Goal: Information Seeking & Learning: Find specific fact

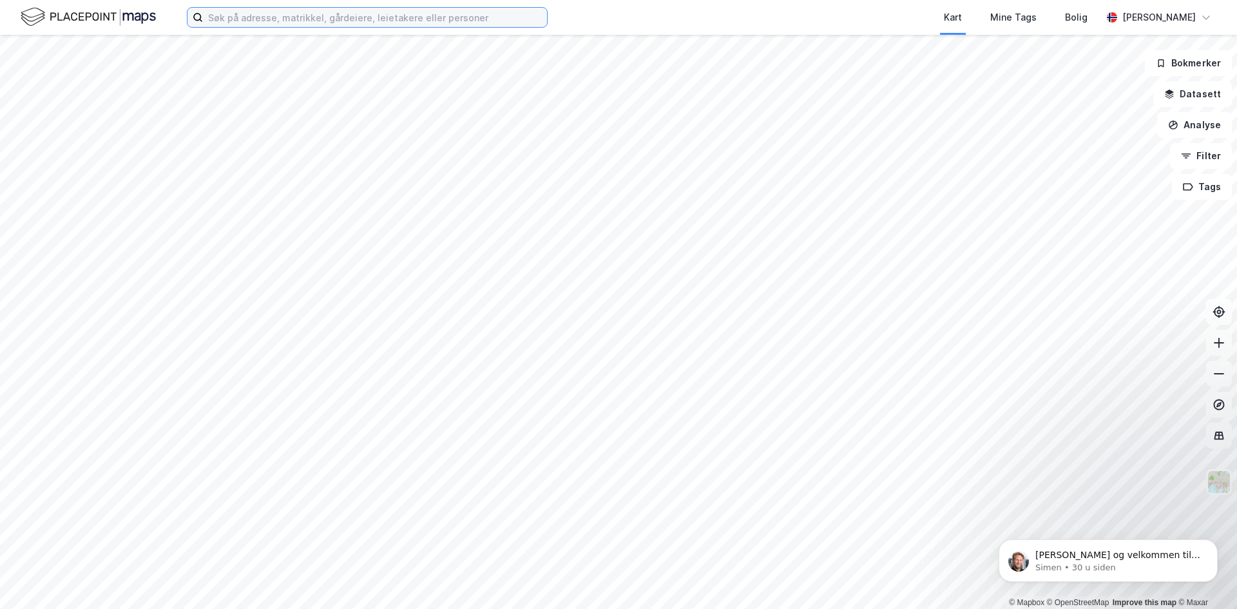
click at [361, 14] on input at bounding box center [375, 17] width 344 height 19
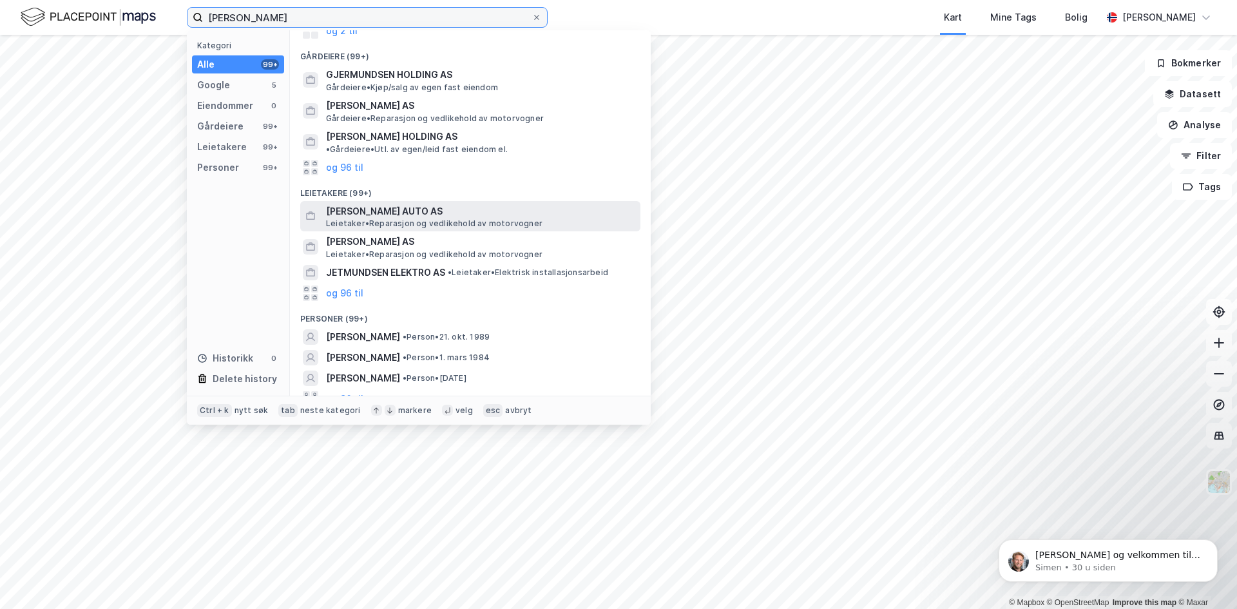
scroll to position [98, 0]
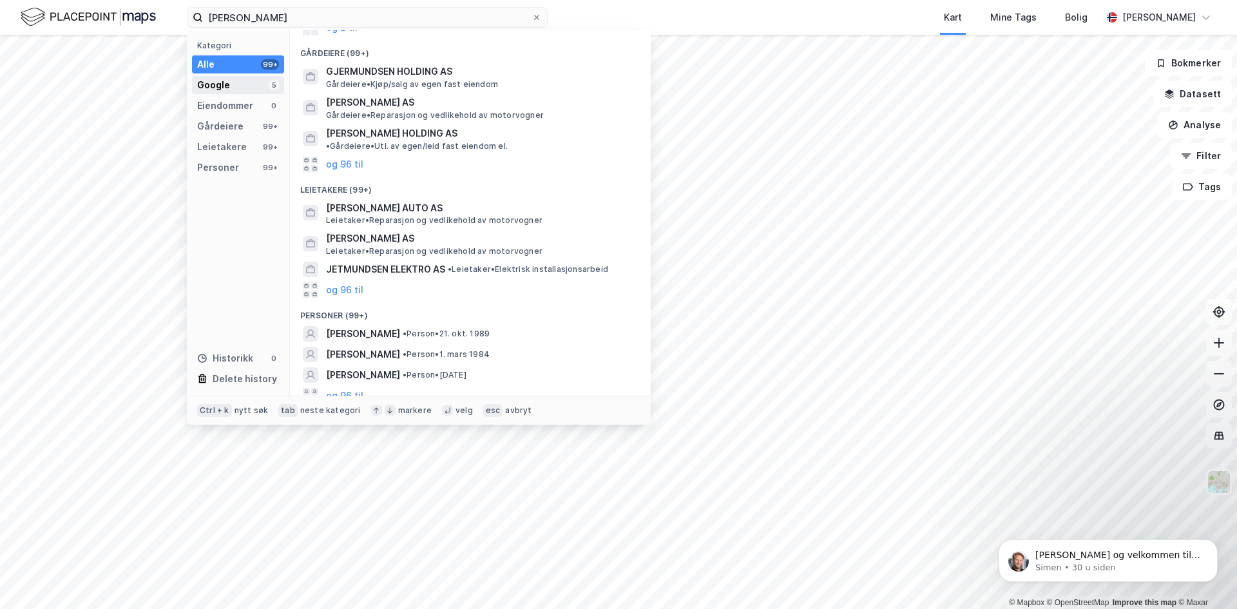
click at [243, 91] on div "Google 5" at bounding box center [238, 85] width 92 height 18
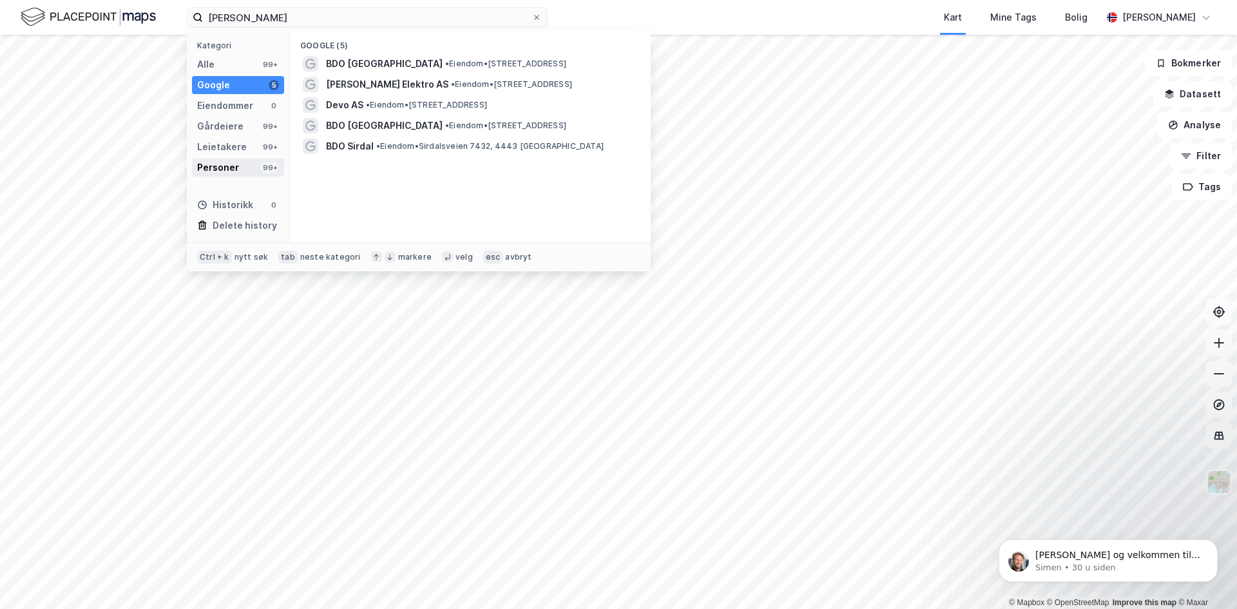
click at [229, 166] on div "Personer" at bounding box center [218, 167] width 42 height 15
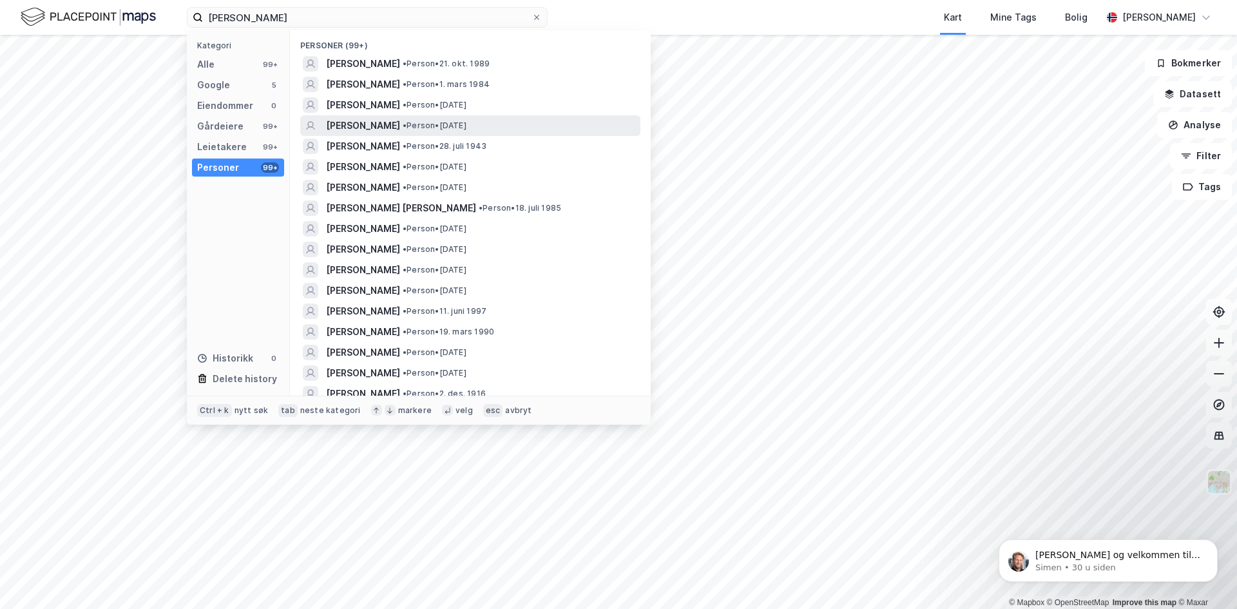
click at [400, 131] on span "[PERSON_NAME]" at bounding box center [363, 125] width 74 height 15
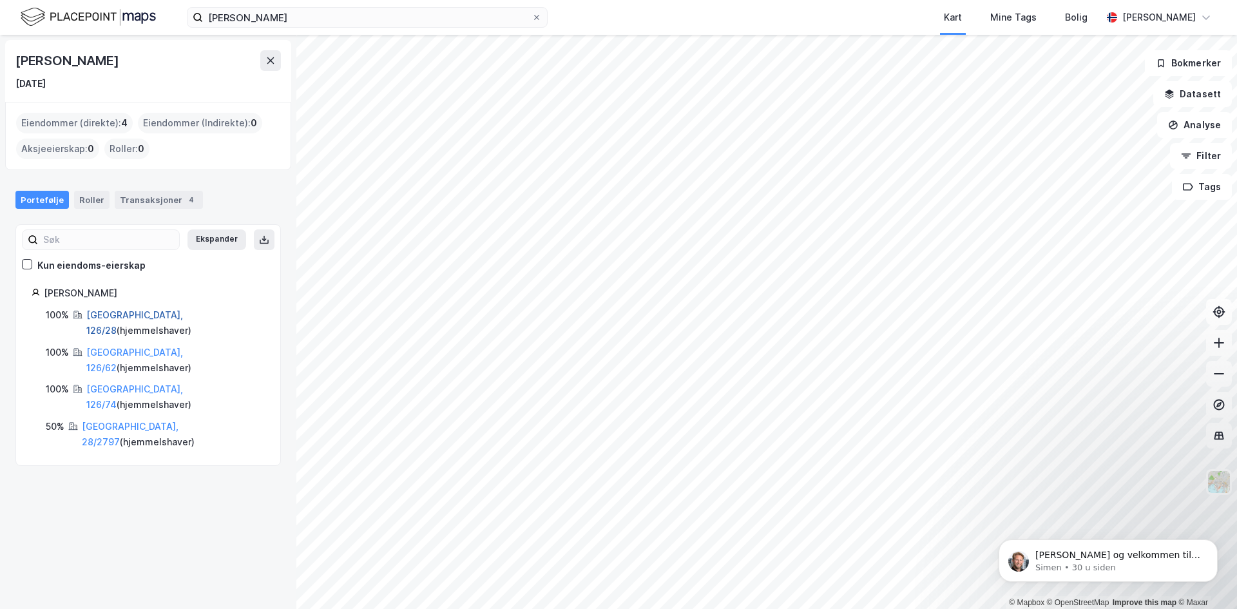
click at [109, 315] on link "[GEOGRAPHIC_DATA], 126/28" at bounding box center [134, 322] width 97 height 26
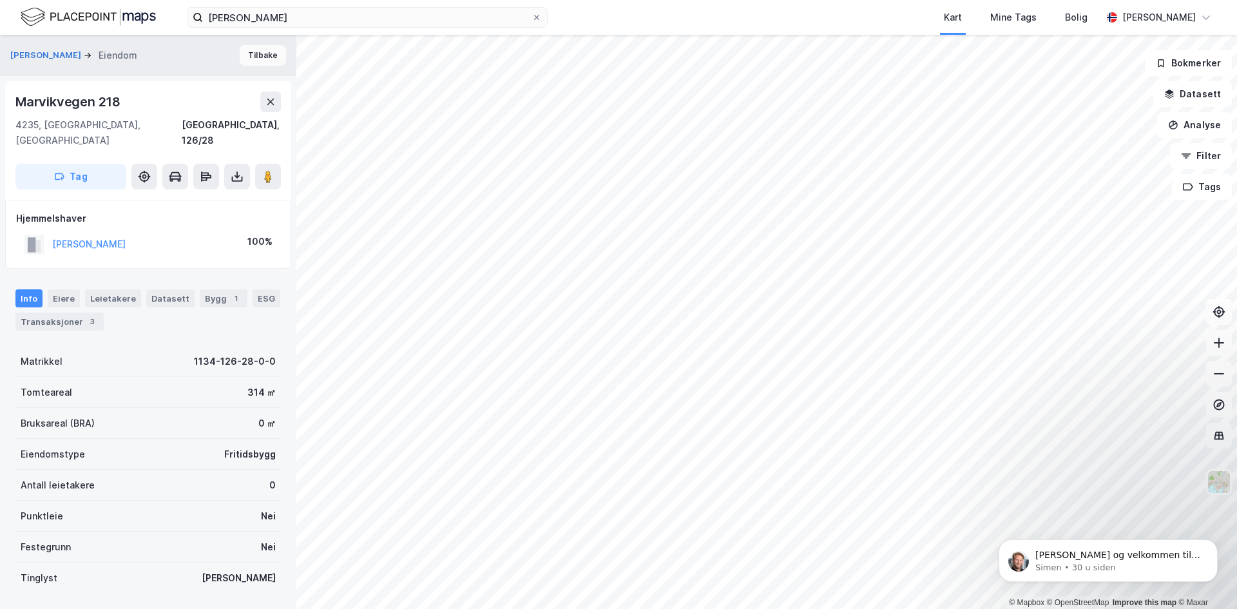
click at [263, 57] on button "Tilbake" at bounding box center [263, 55] width 46 height 21
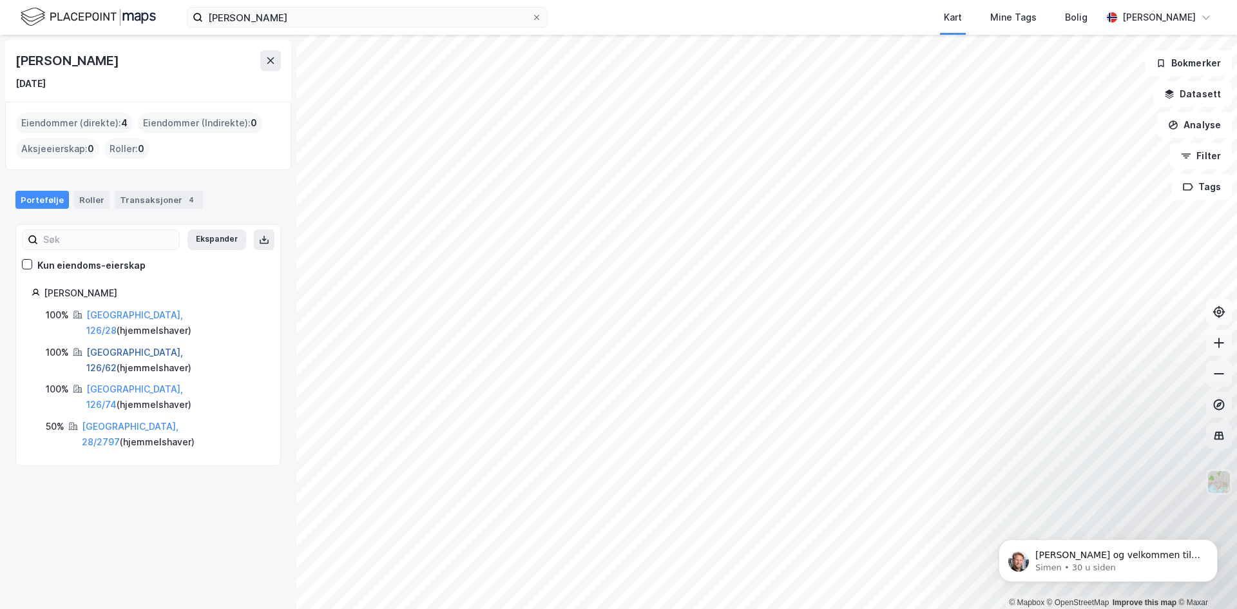
click at [118, 347] on link "[GEOGRAPHIC_DATA], 126/62" at bounding box center [134, 360] width 97 height 26
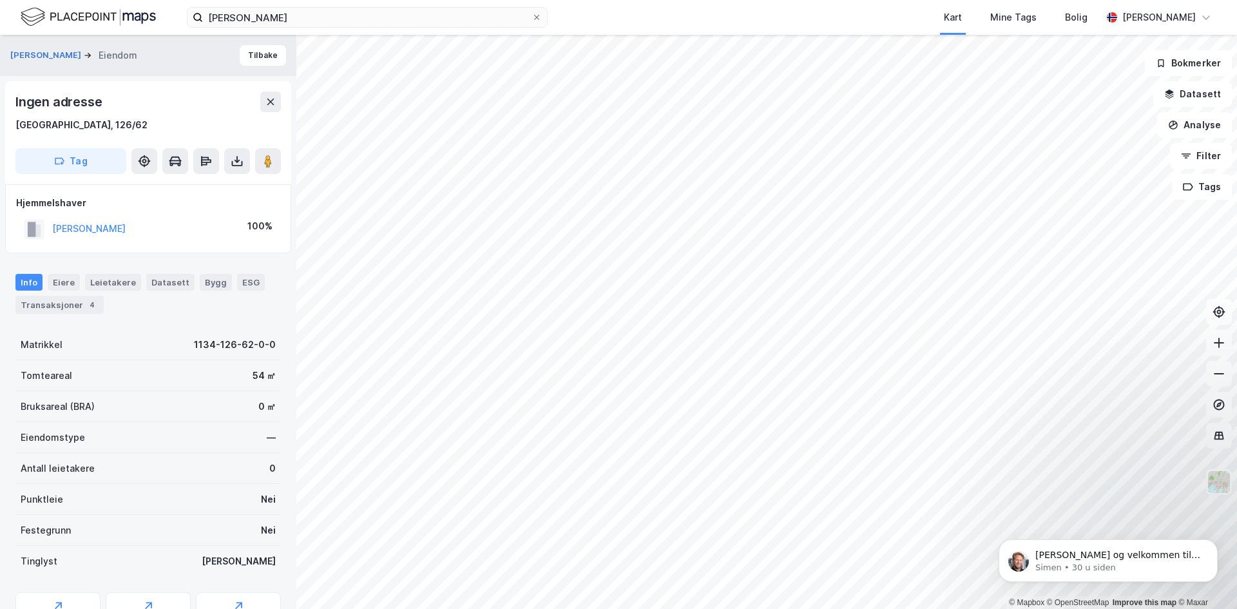
scroll to position [1, 0]
click at [269, 97] on icon at bounding box center [270, 101] width 10 height 10
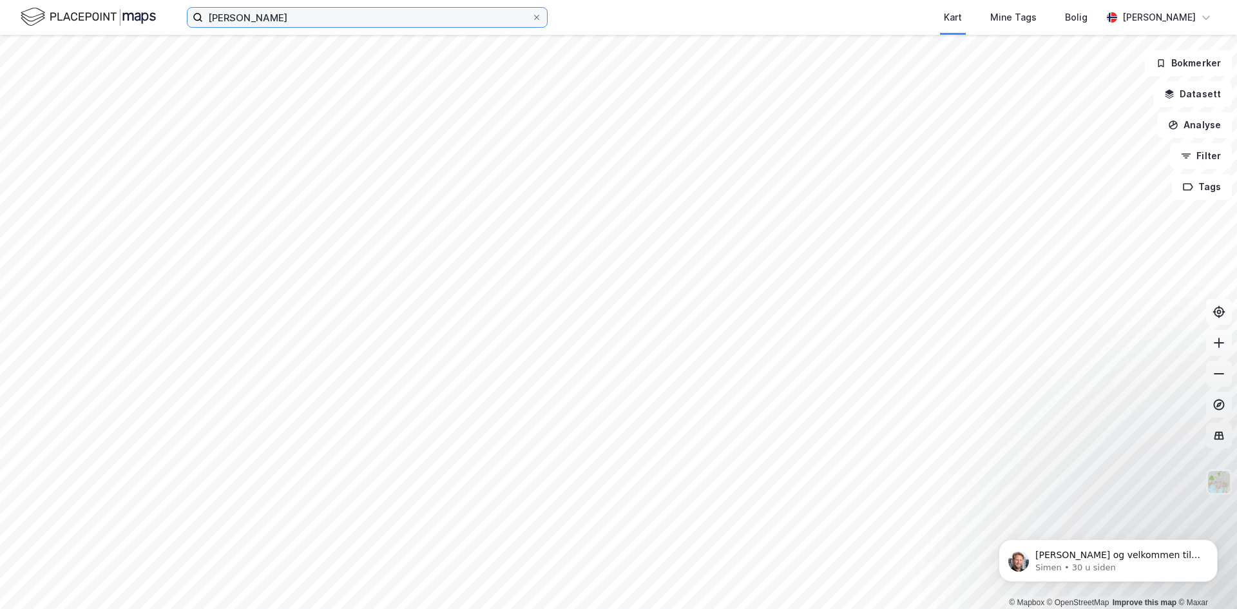
click at [372, 15] on input "[PERSON_NAME]" at bounding box center [367, 17] width 328 height 19
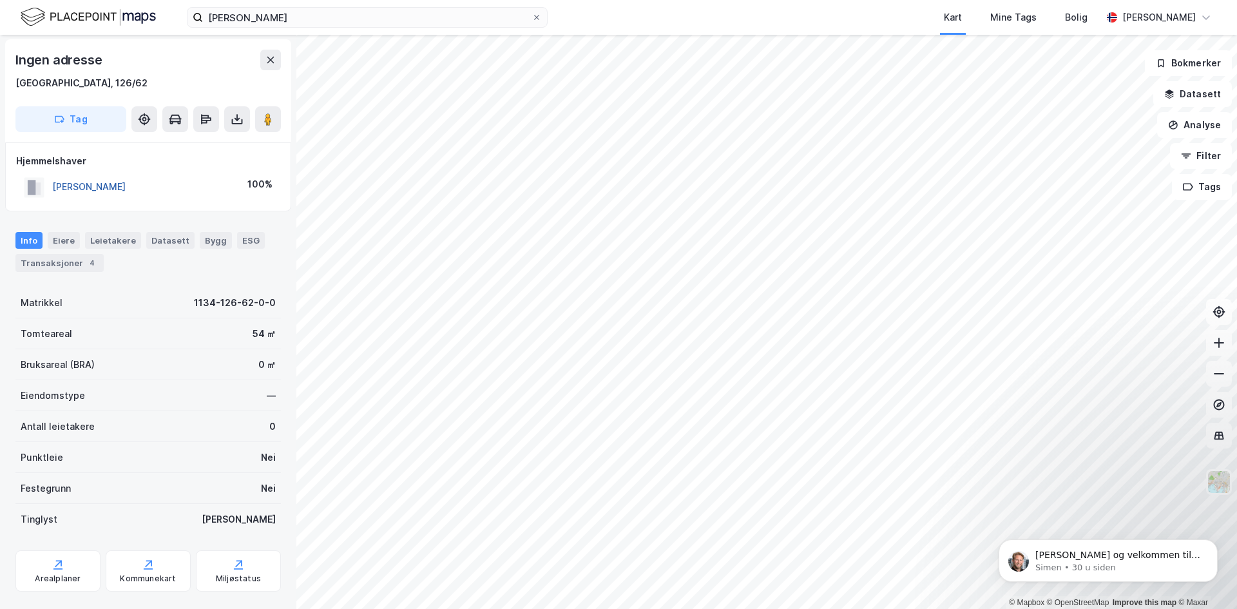
click at [0, 0] on button "[PERSON_NAME]" at bounding box center [0, 0] width 0 height 0
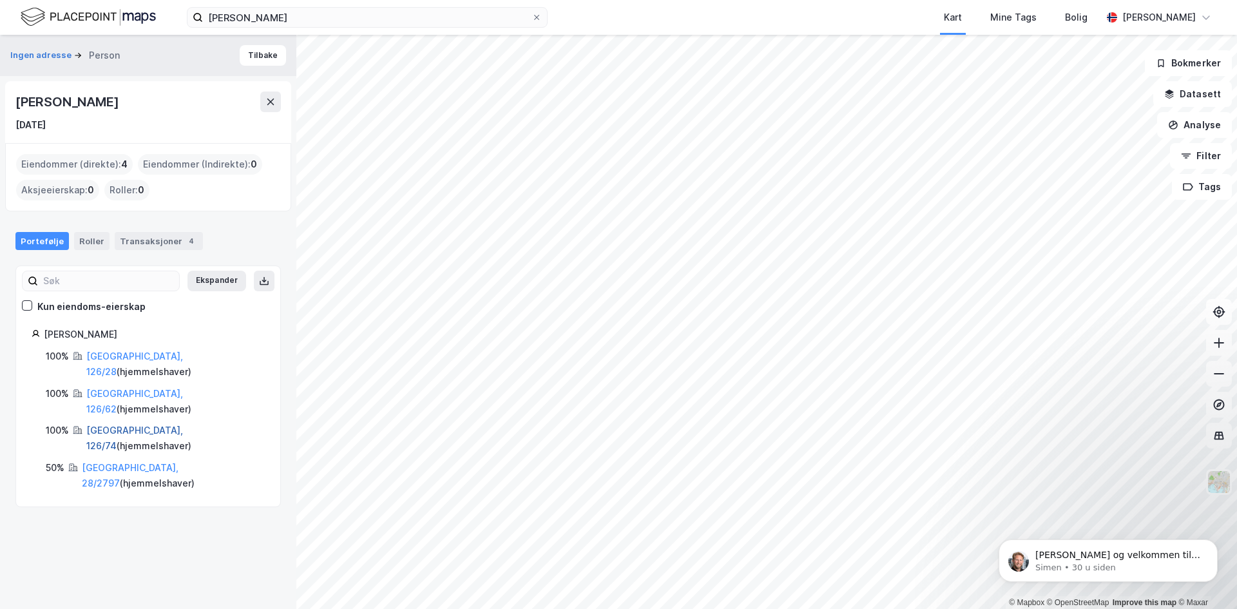
click at [112, 424] on link "[GEOGRAPHIC_DATA], 126/74" at bounding box center [134, 437] width 97 height 26
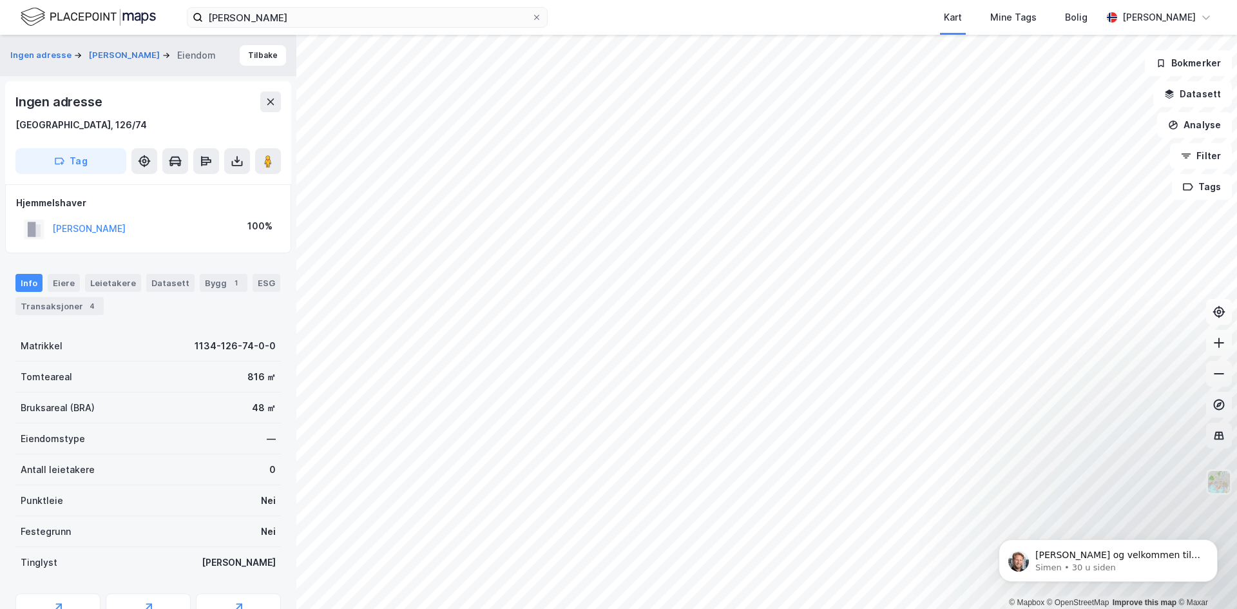
scroll to position [1, 0]
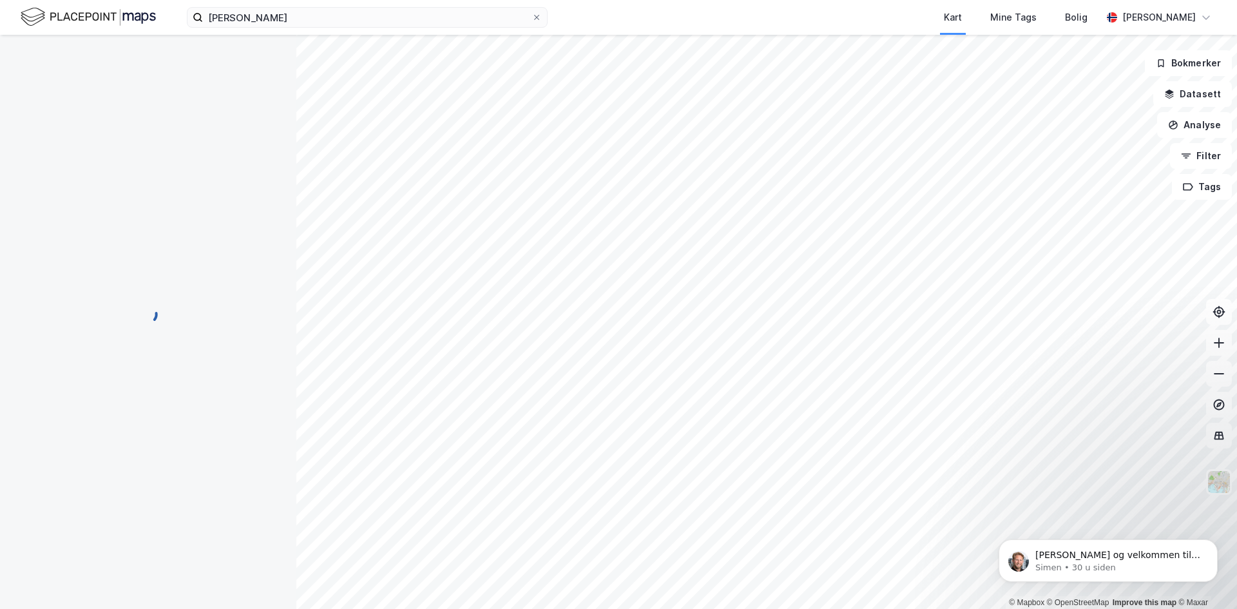
scroll to position [1, 0]
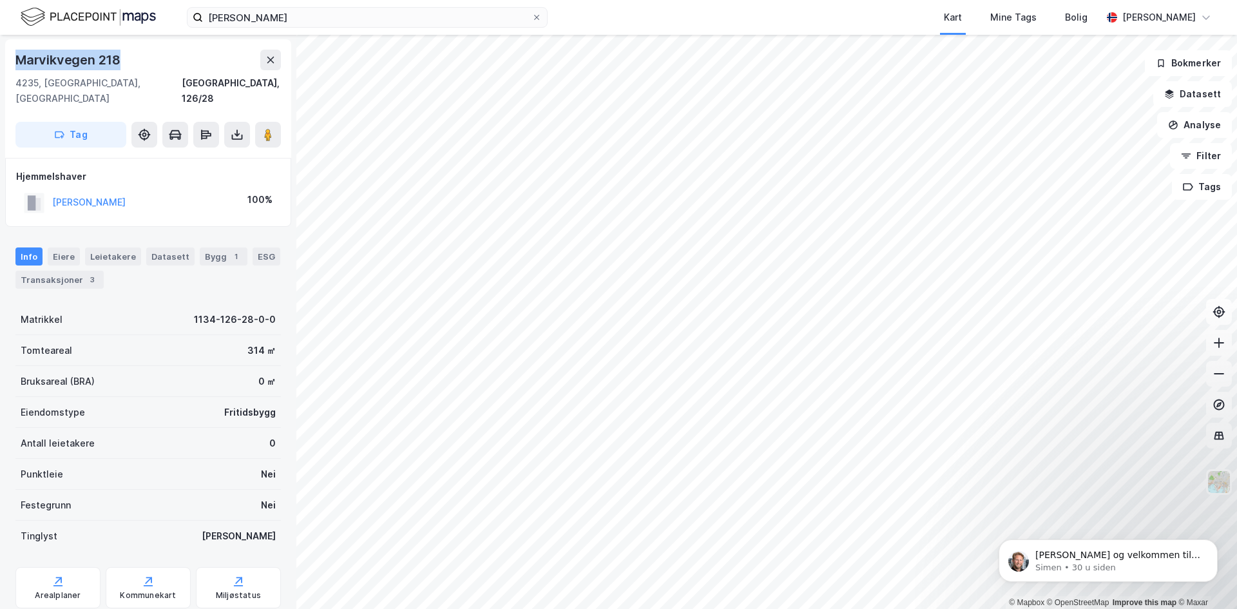
drag, startPoint x: 120, startPoint y: 56, endPoint x: 19, endPoint y: 60, distance: 101.2
click at [19, 60] on div "Marvikvegen 218" at bounding box center [69, 60] width 108 height 21
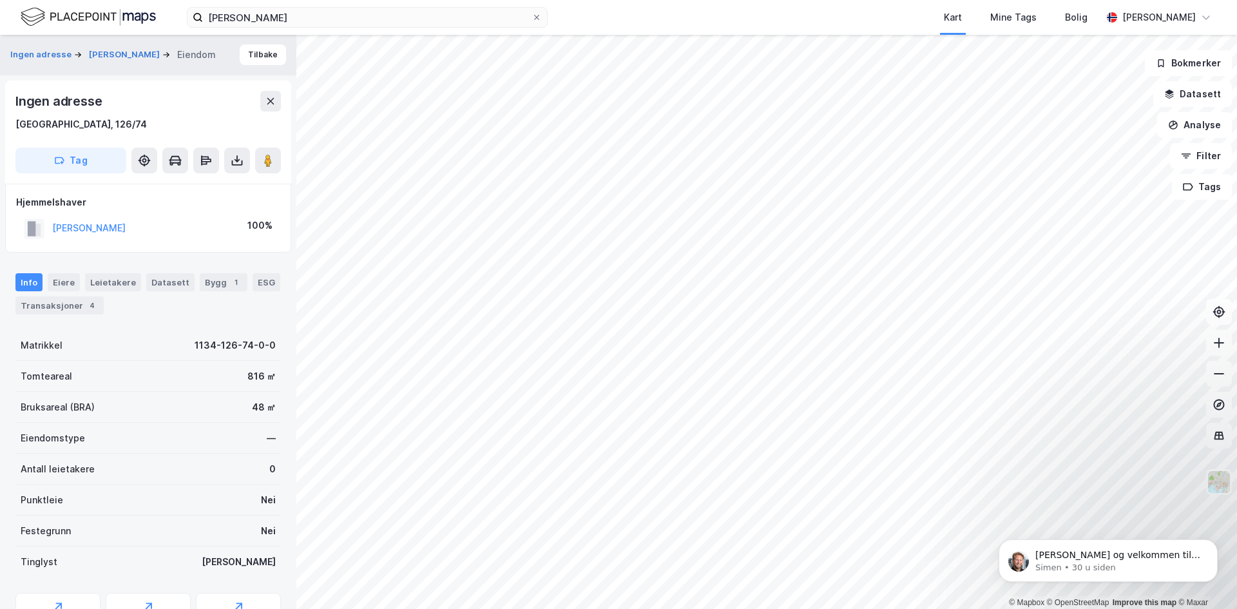
scroll to position [68, 0]
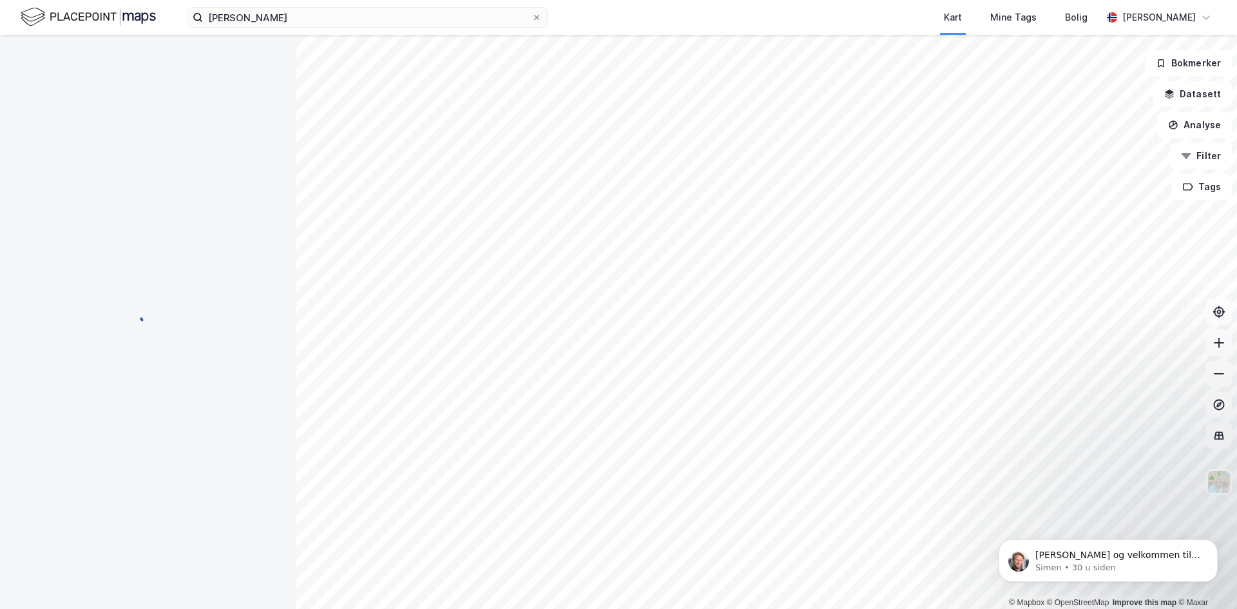
scroll to position [26, 0]
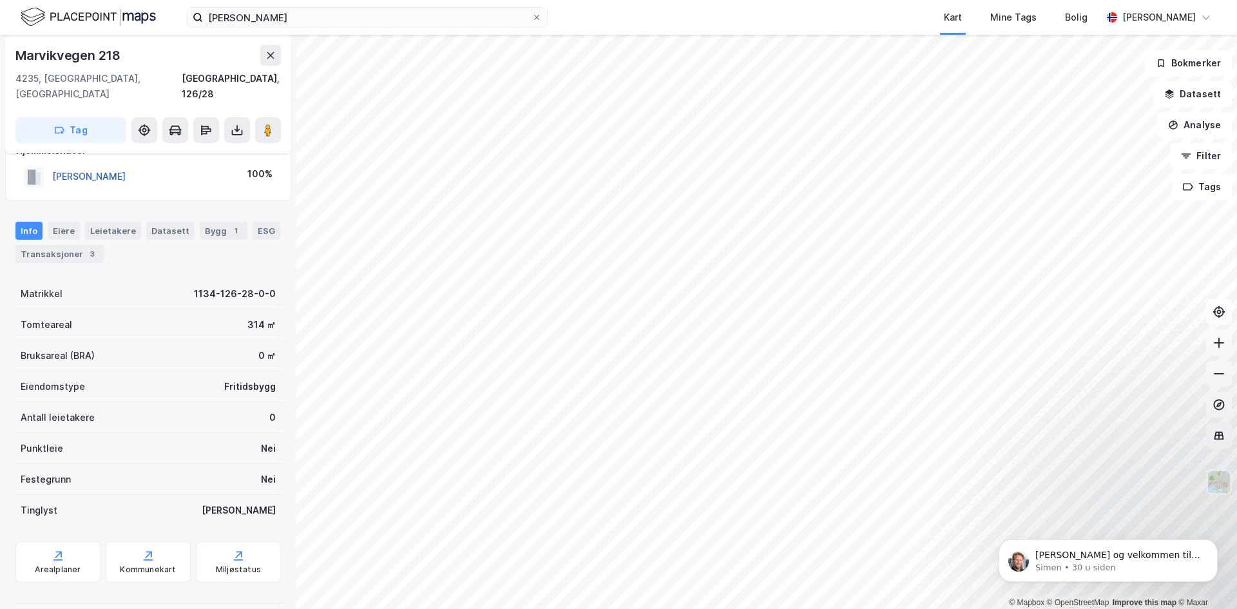
click at [0, 0] on button "[PERSON_NAME]" at bounding box center [0, 0] width 0 height 0
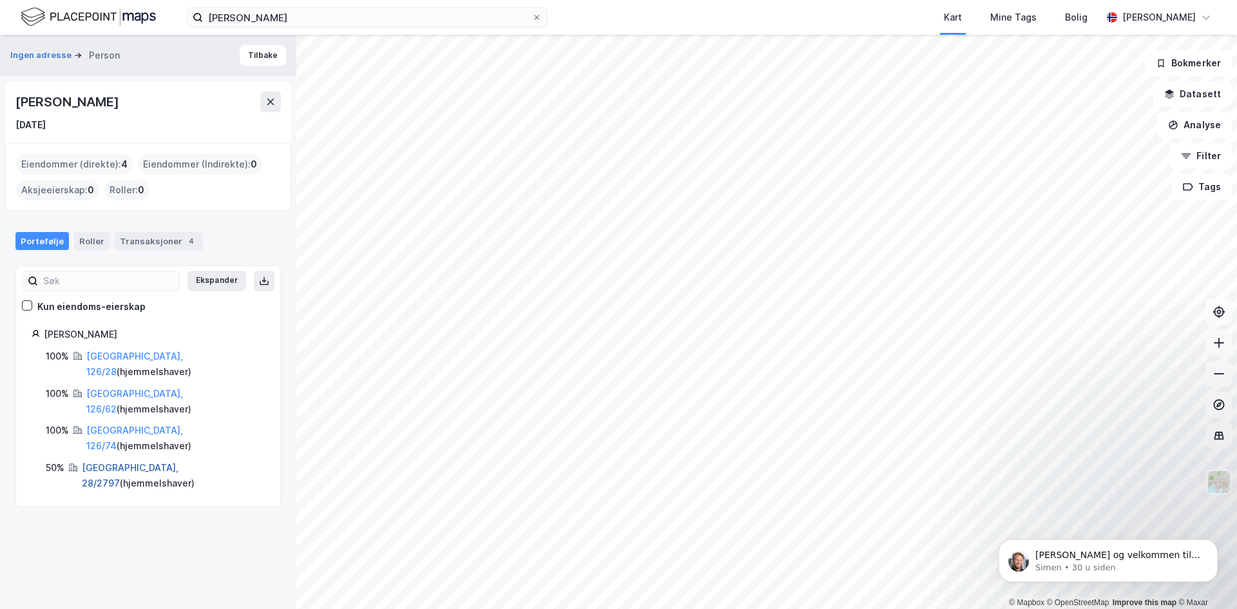
click at [131, 462] on link "[GEOGRAPHIC_DATA], 28/2797" at bounding box center [130, 475] width 97 height 26
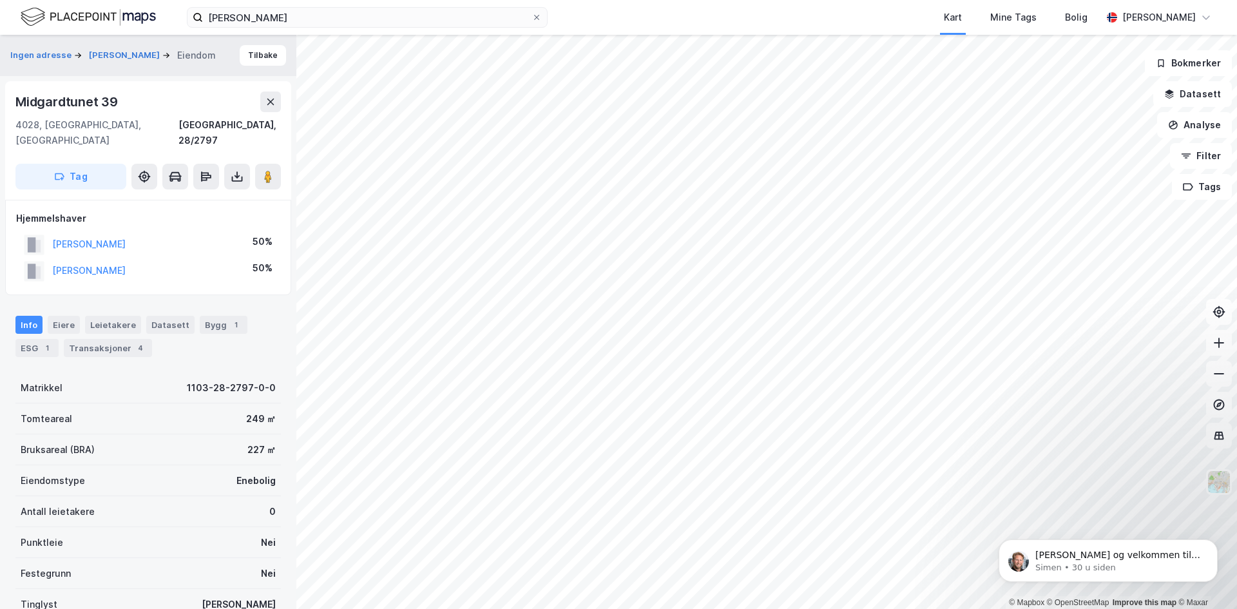
scroll to position [26, 0]
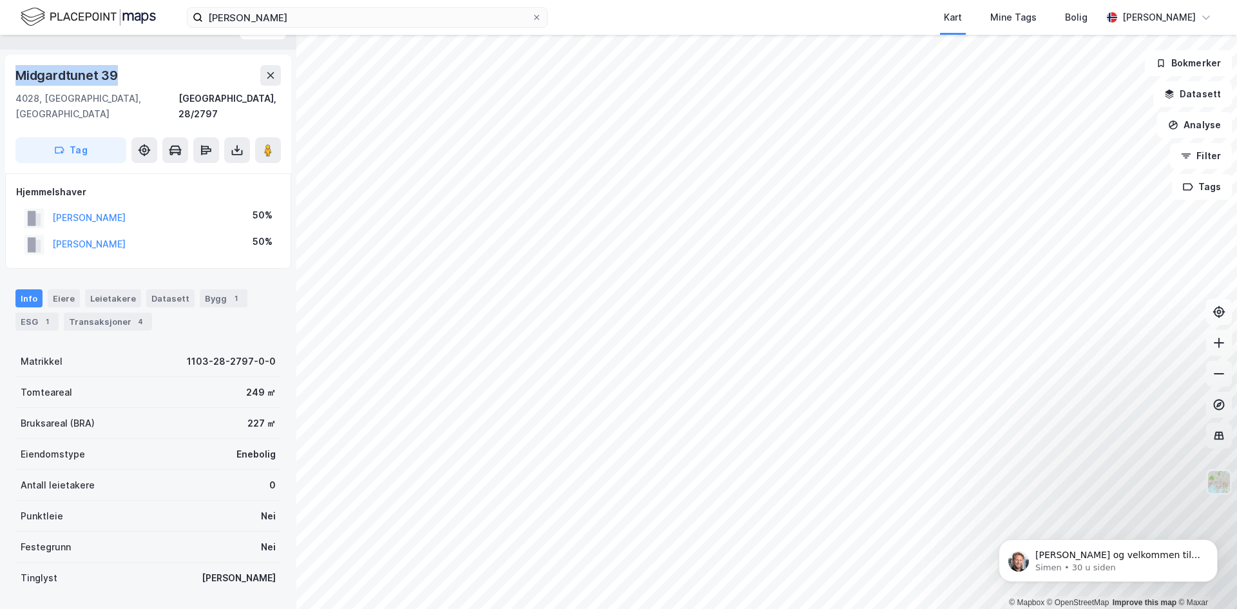
drag, startPoint x: 79, startPoint y: 73, endPoint x: 15, endPoint y: 79, distance: 64.0
click at [15, 79] on div "[STREET_ADDRESS] Tag" at bounding box center [148, 114] width 286 height 119
copy div "Midgardtunet 39"
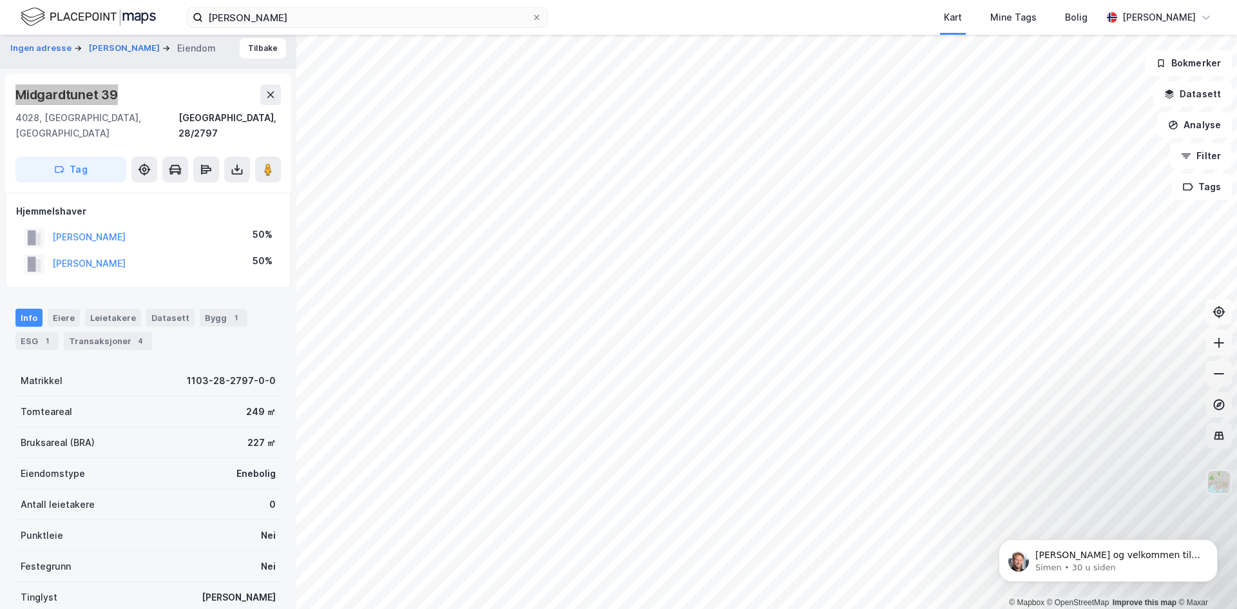
scroll to position [0, 0]
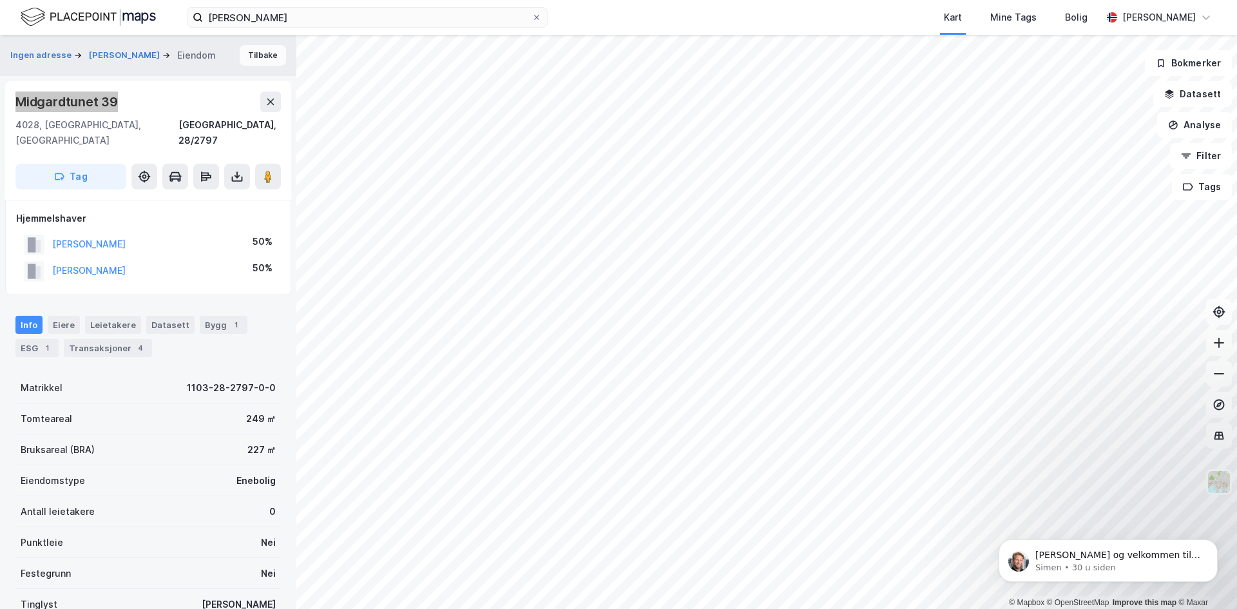
click at [271, 48] on button "Tilbake" at bounding box center [263, 55] width 46 height 21
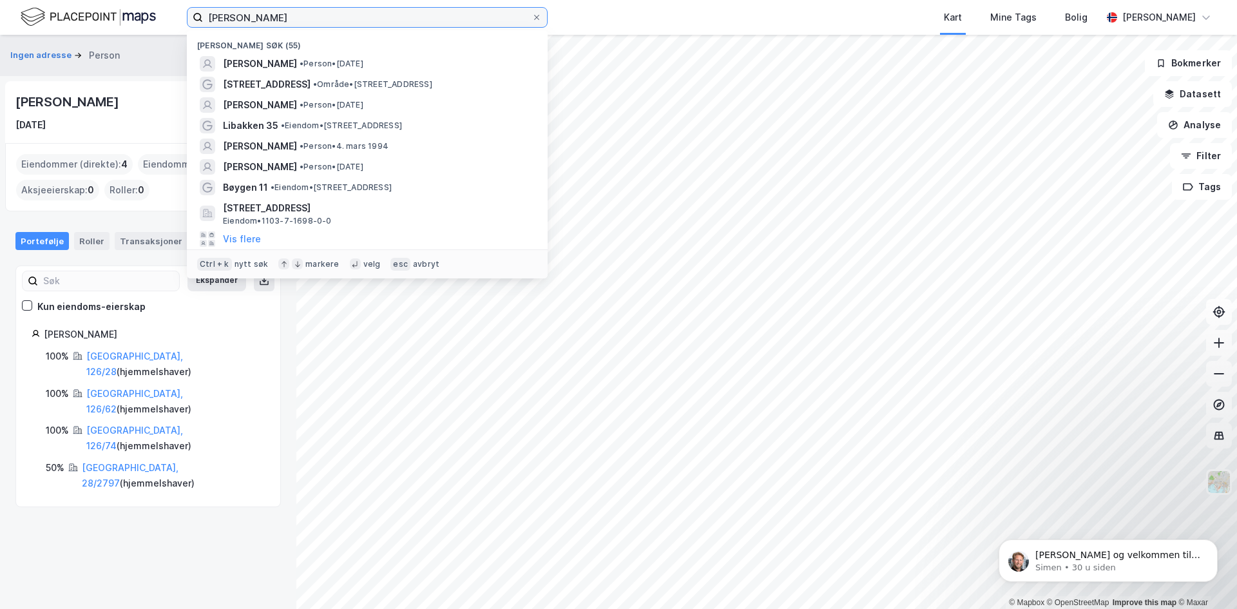
drag, startPoint x: 249, startPoint y: 14, endPoint x: 147, endPoint y: 30, distance: 103.6
click at [147, 29] on div "[PERSON_NAME] søk (55) [PERSON_NAME] • Person • [DATE] Lervigsveien 11 • Område…" at bounding box center [618, 17] width 1237 height 35
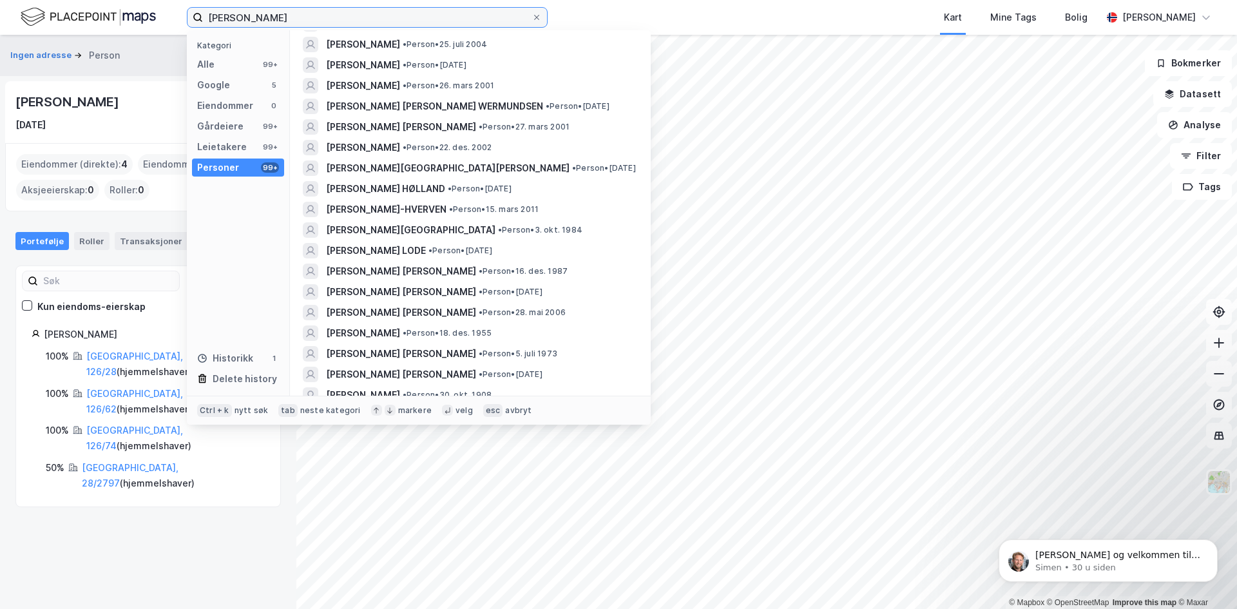
scroll to position [386, 0]
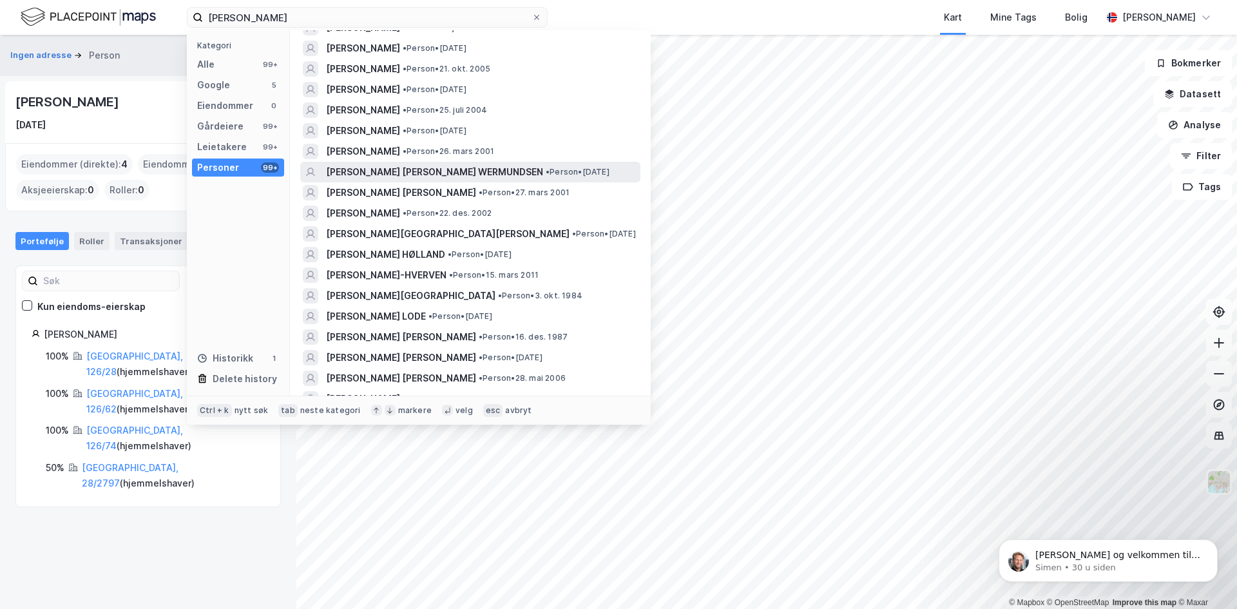
click at [418, 171] on span "[PERSON_NAME] [PERSON_NAME] WERMUNDSEN" at bounding box center [434, 171] width 217 height 15
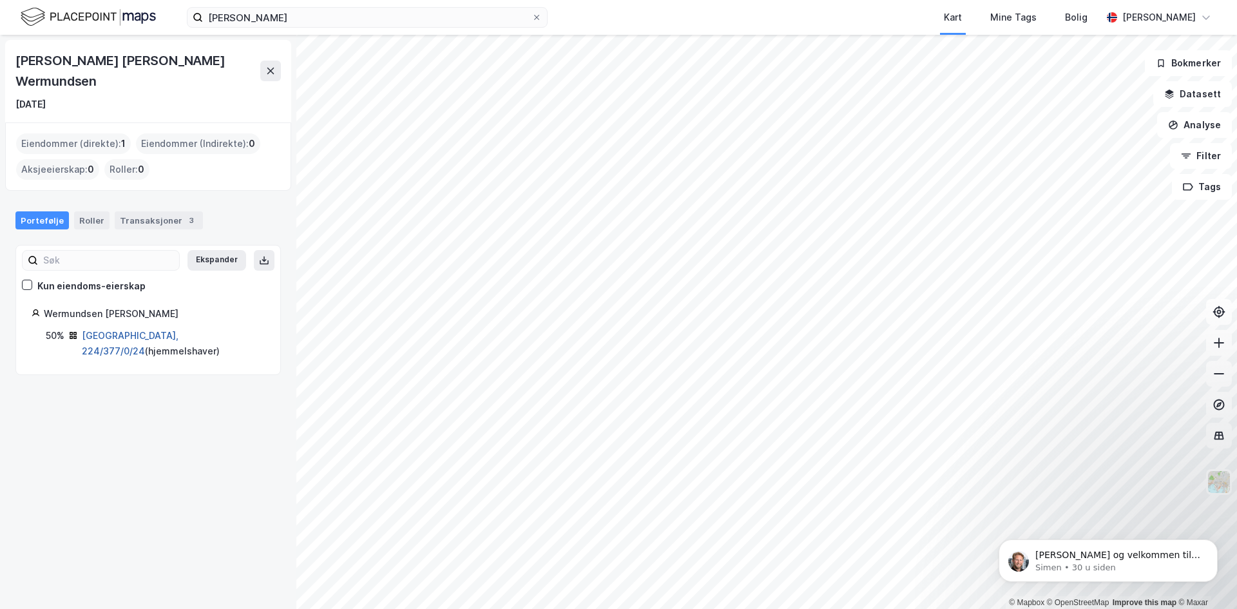
click at [133, 330] on link "[GEOGRAPHIC_DATA], 224/377/0/24" at bounding box center [130, 343] width 97 height 26
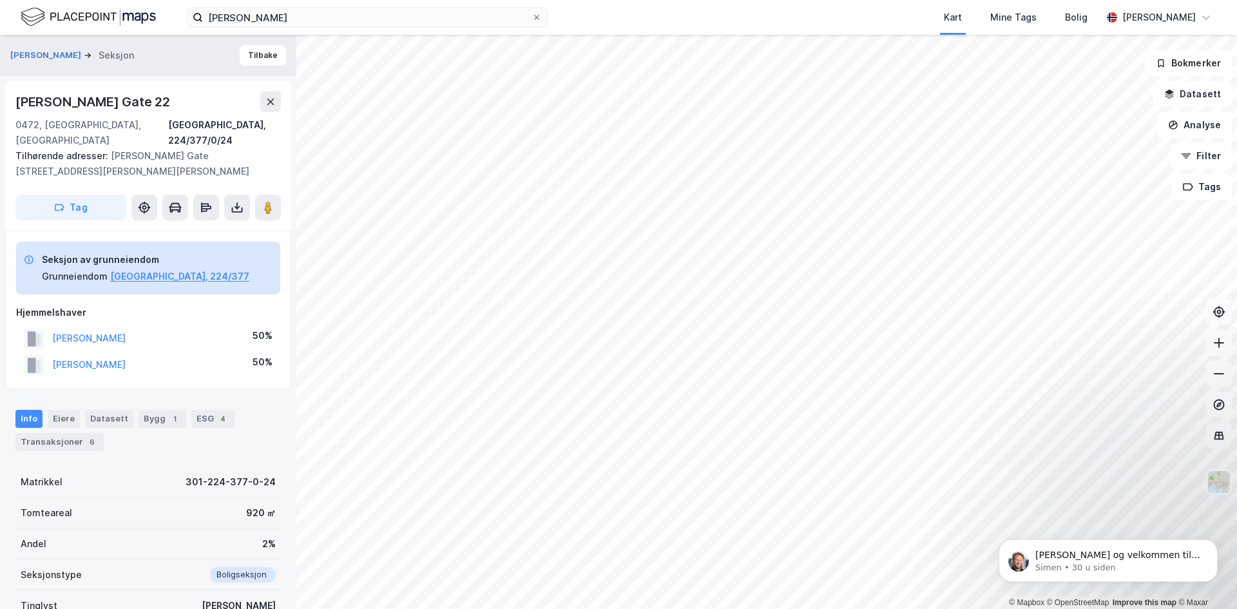
drag, startPoint x: 157, startPoint y: 100, endPoint x: 19, endPoint y: 107, distance: 138.7
click at [19, 107] on div "[PERSON_NAME] Gate 22" at bounding box center [147, 101] width 265 height 21
click at [166, 104] on div "[PERSON_NAME] Gate 22" at bounding box center [147, 101] width 265 height 21
drag, startPoint x: 109, startPoint y: 105, endPoint x: 15, endPoint y: 113, distance: 94.4
click at [15, 112] on div "[PERSON_NAME] [STREET_ADDRESS], 224/377/0/24" at bounding box center [147, 119] width 265 height 57
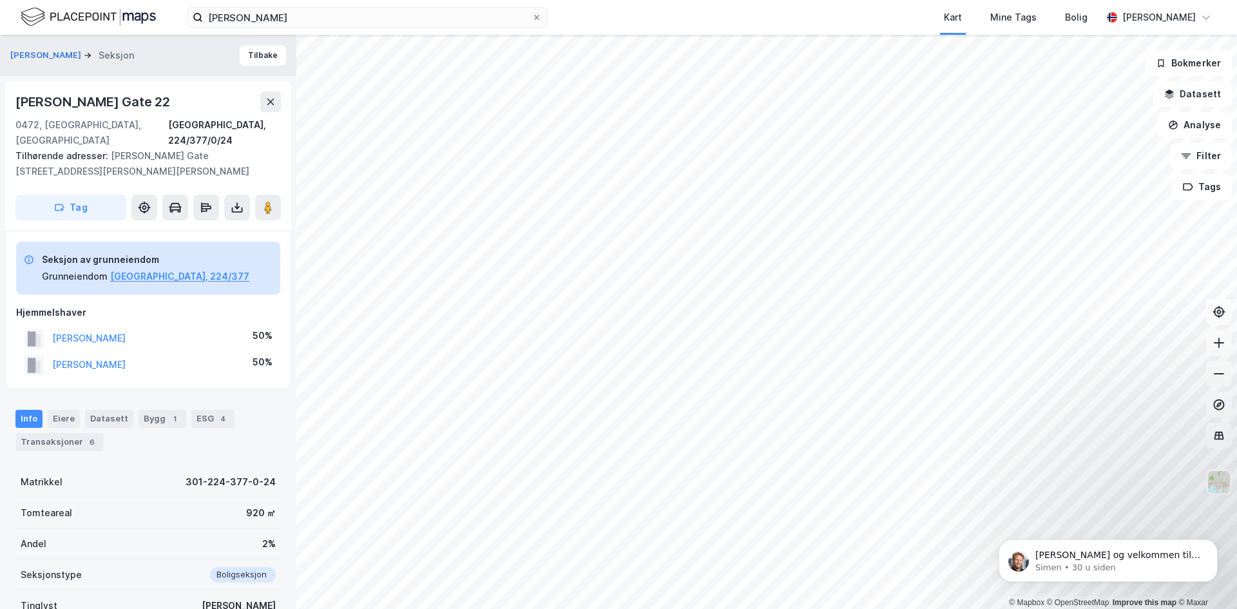
copy div "[PERSON_NAME] Gate 22"
drag, startPoint x: 87, startPoint y: 419, endPoint x: 109, endPoint y: 380, distance: 45.3
click at [87, 435] on div "6" at bounding box center [92, 441] width 13 height 13
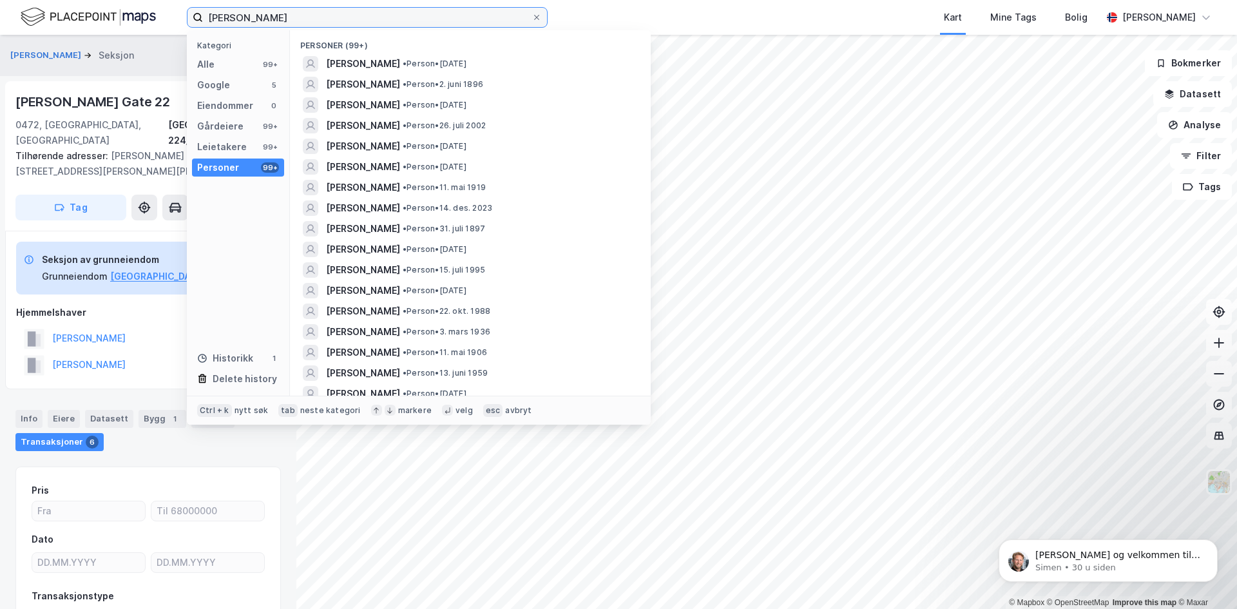
drag, startPoint x: 376, startPoint y: 14, endPoint x: 124, endPoint y: 11, distance: 251.2
click at [124, 11] on div "[PERSON_NAME] Kategori Alle 99+ Google 5 Eiendommer 0 Gårdeiere 99+ Leietakere …" at bounding box center [618, 17] width 1237 height 35
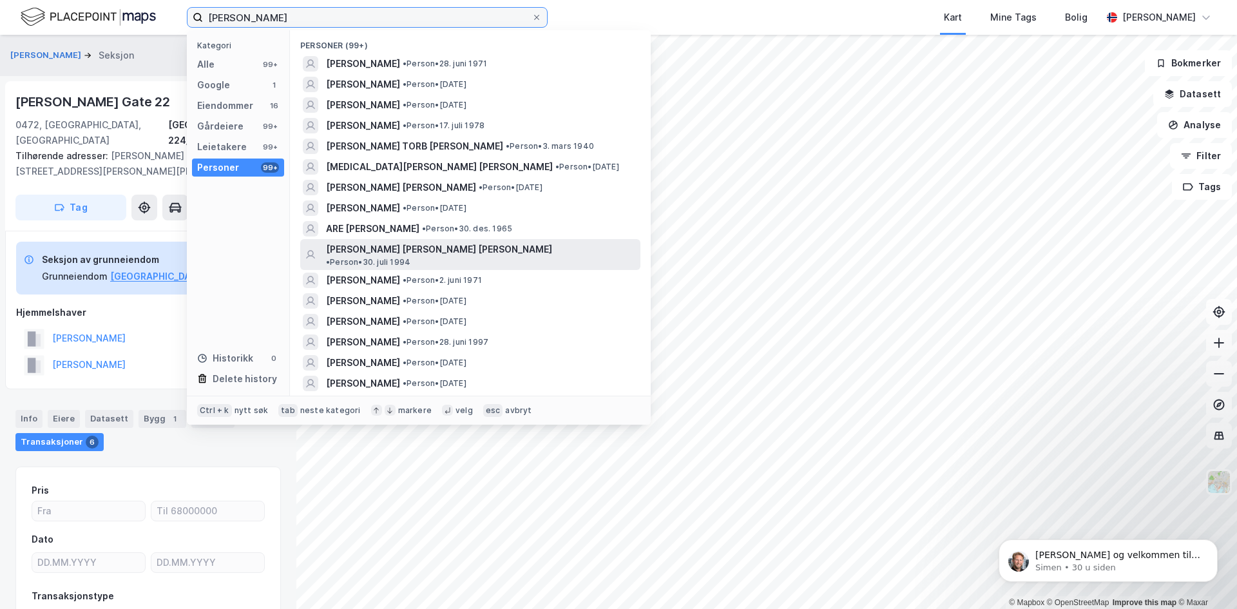
type input "[PERSON_NAME]"
click at [410, 257] on span "• Person • 30. juli 1994" at bounding box center [368, 262] width 84 height 10
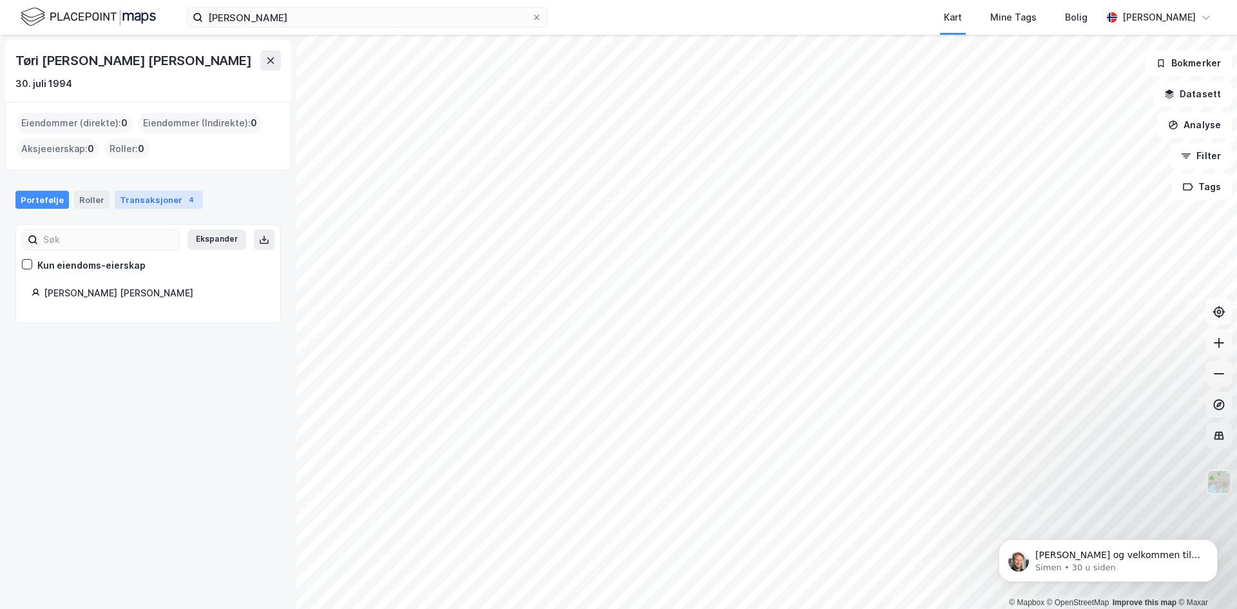
click at [153, 206] on div "Transaksjoner 4" at bounding box center [159, 200] width 88 height 18
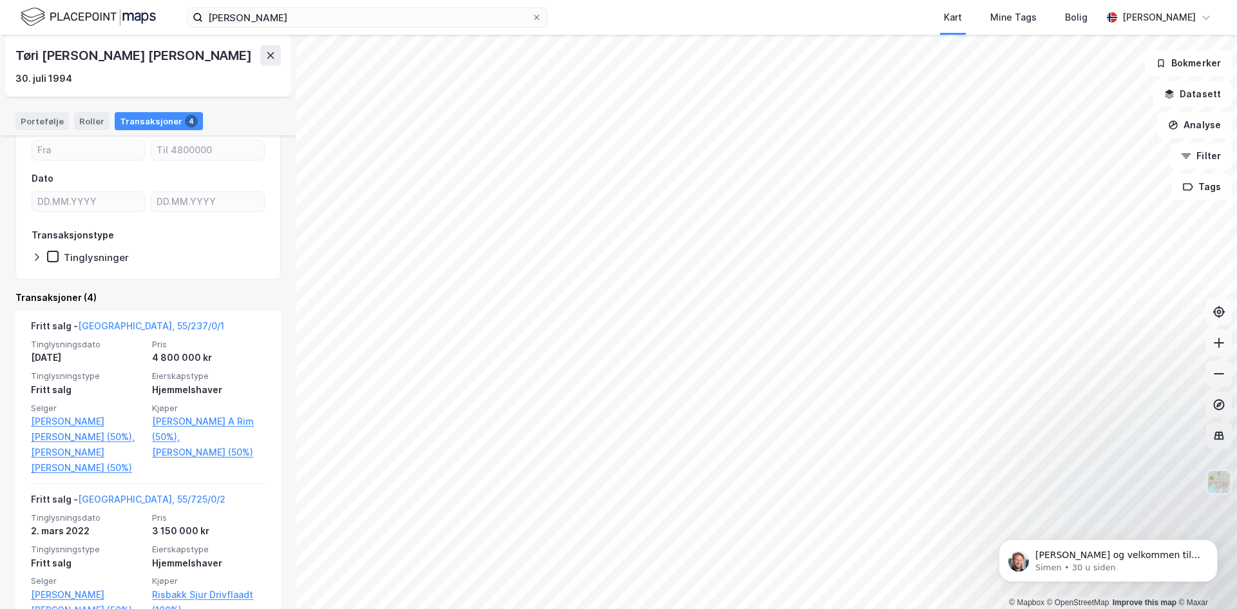
scroll to position [129, 0]
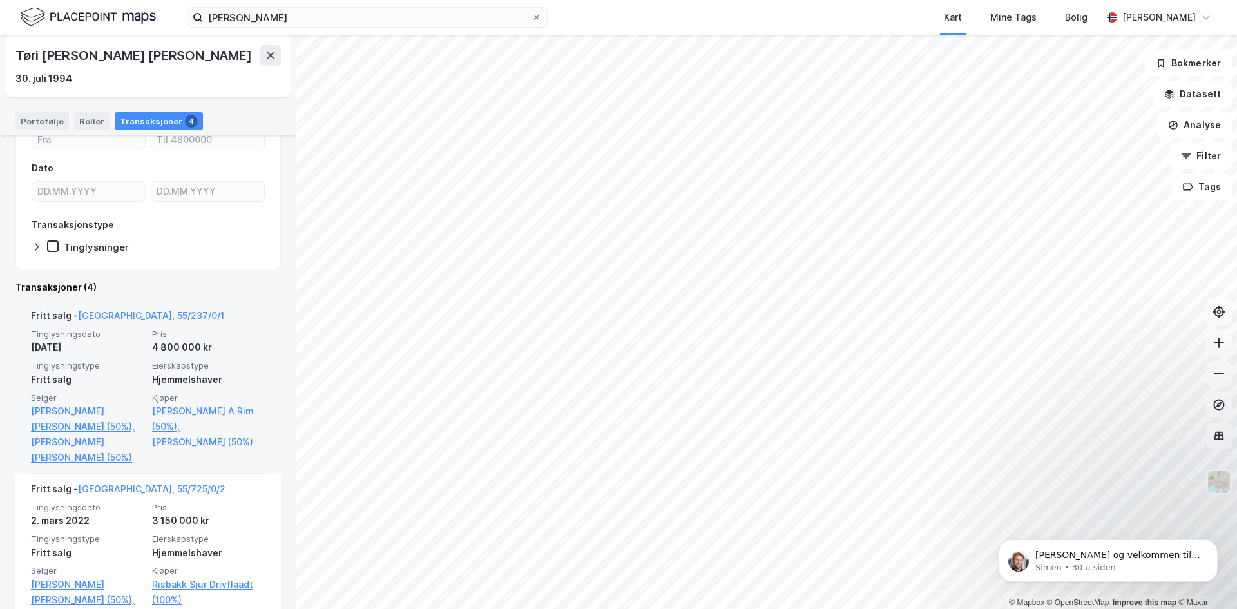
click at [113, 341] on div "[DATE]" at bounding box center [87, 346] width 113 height 15
click at [93, 315] on link "[GEOGRAPHIC_DATA], 55/237/0/1" at bounding box center [151, 315] width 146 height 11
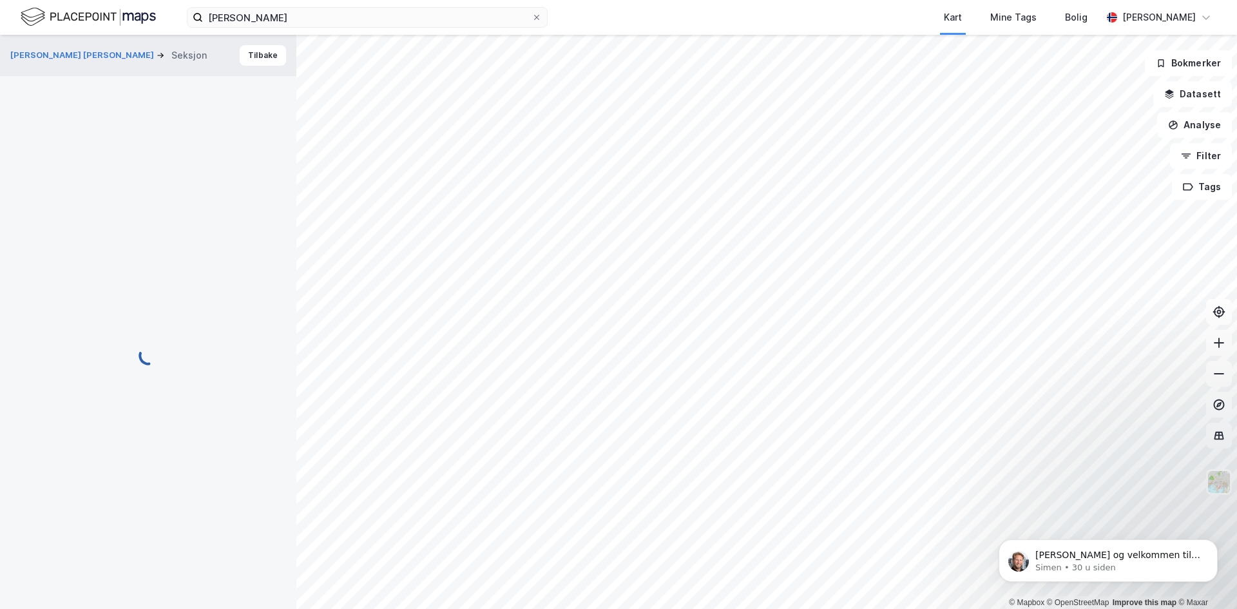
scroll to position [1, 0]
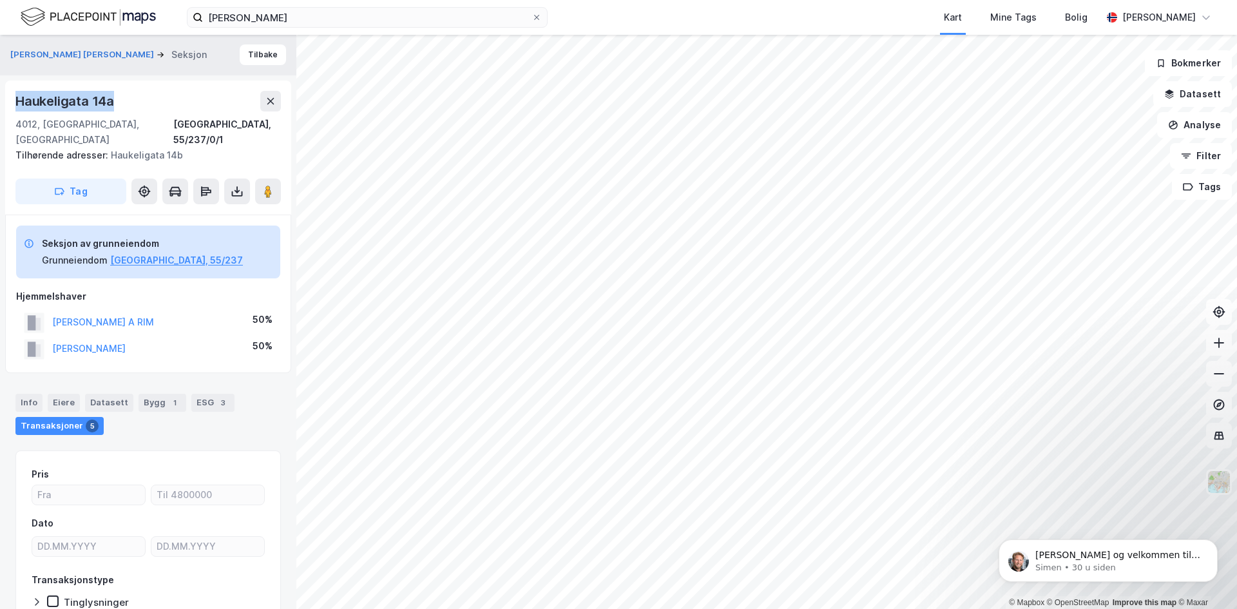
drag, startPoint x: 122, startPoint y: 105, endPoint x: 19, endPoint y: 108, distance: 103.1
click at [19, 108] on div "Haukeligata 14a" at bounding box center [147, 101] width 265 height 21
copy div "Haukeligata 14a"
